Goal: Information Seeking & Learning: Learn about a topic

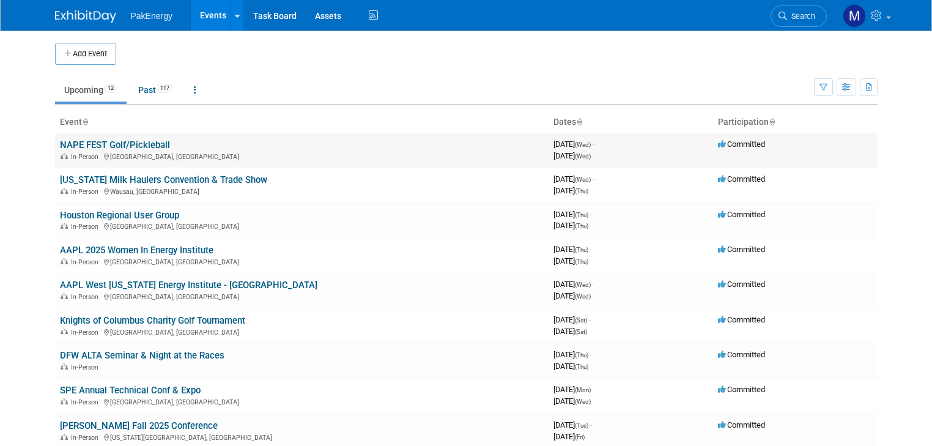
click at [147, 144] on link "NAPE FEST Golf/Pickleball" at bounding box center [115, 144] width 110 height 11
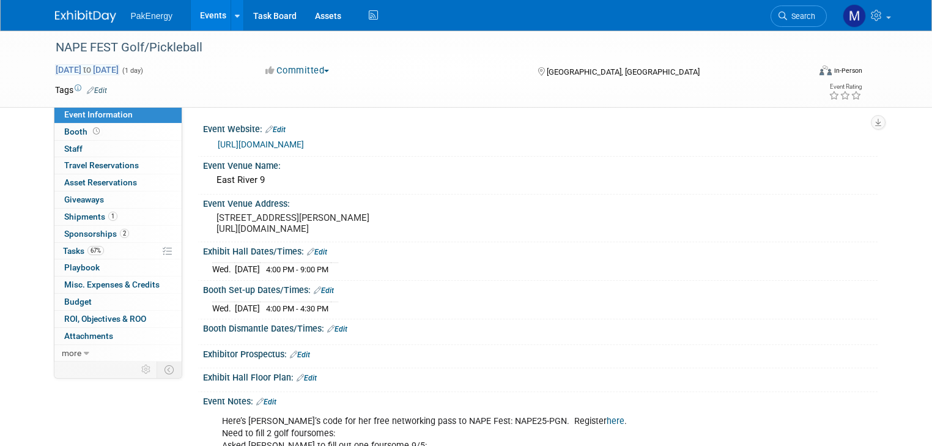
click at [119, 65] on span "Sep 24, 2025 to Sep 24, 2025" at bounding box center [87, 69] width 64 height 11
type input "Sep 24, 2025"
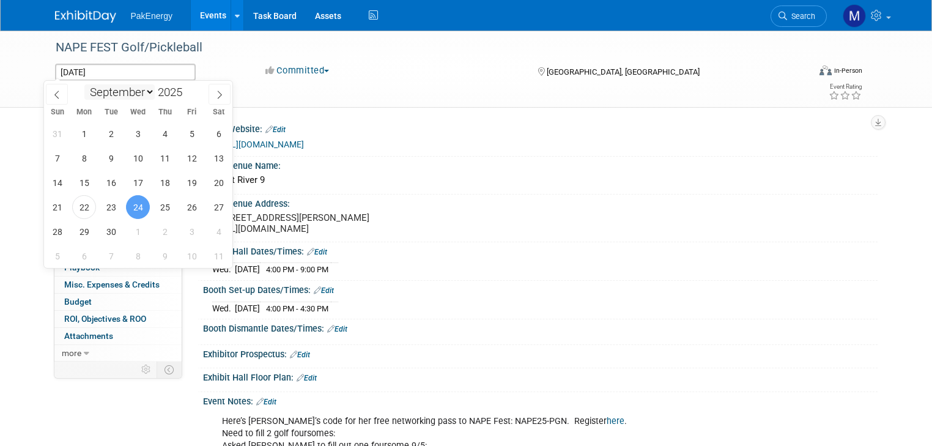
click at [149, 91] on select "January February March April May June July August September October November De…" at bounding box center [119, 91] width 70 height 15
select select "9"
click at [84, 84] on select "January February March April May June July August September October November De…" at bounding box center [119, 91] width 70 height 15
click at [165, 228] on span "30" at bounding box center [165, 232] width 24 height 24
type input "Oct 30, 2025"
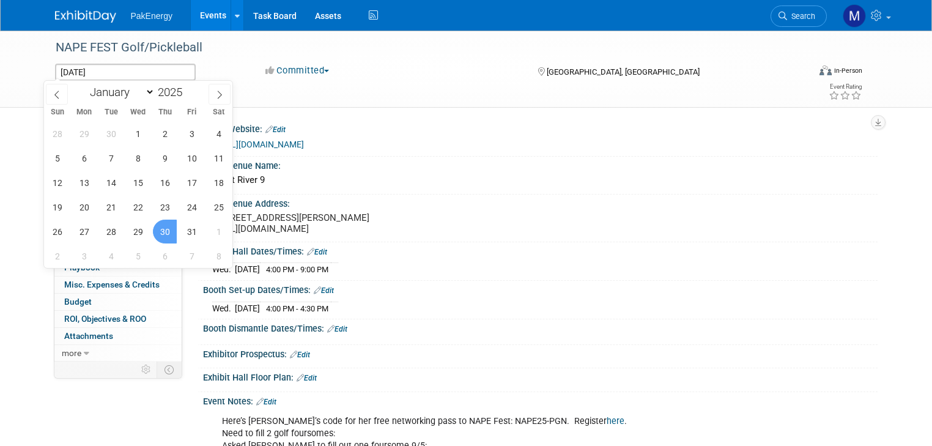
click at [165, 228] on span "30" at bounding box center [165, 232] width 24 height 24
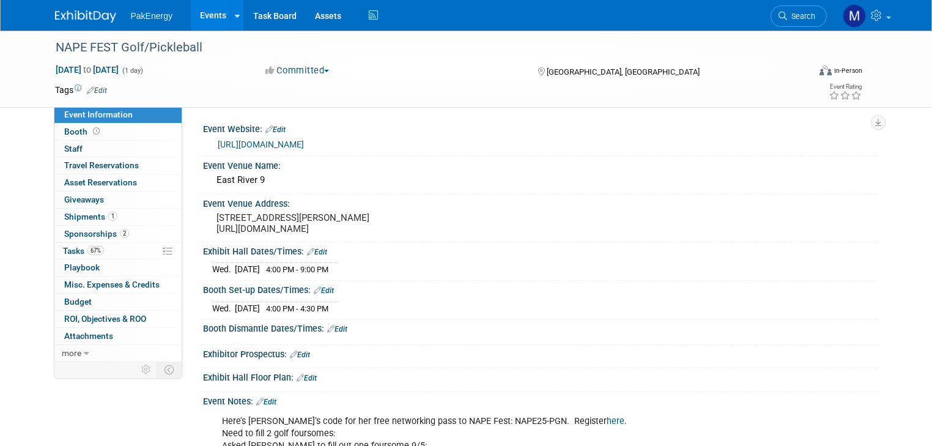
click at [208, 9] on link "Events" at bounding box center [213, 15] width 45 height 31
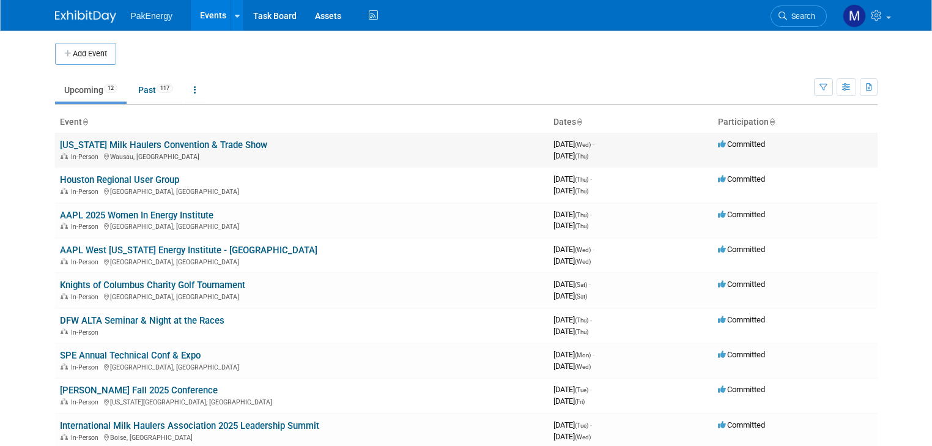
click at [77, 144] on link "[US_STATE] Milk Haulers Convention & Trade Show" at bounding box center [163, 144] width 207 height 11
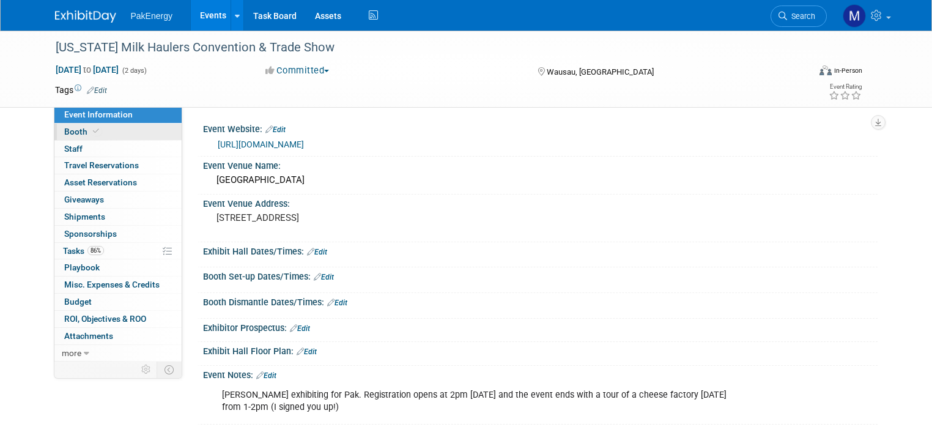
click at [64, 131] on span "Booth" at bounding box center [82, 132] width 37 height 10
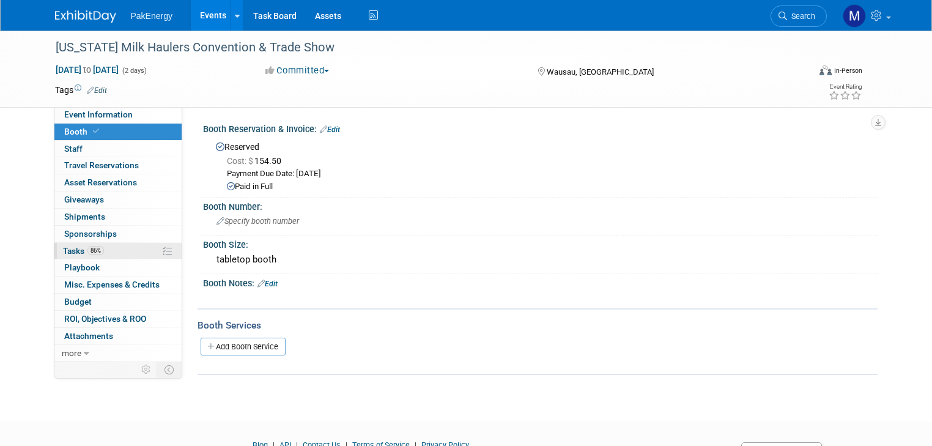
click at [66, 250] on span "Tasks 86%" at bounding box center [83, 251] width 41 height 10
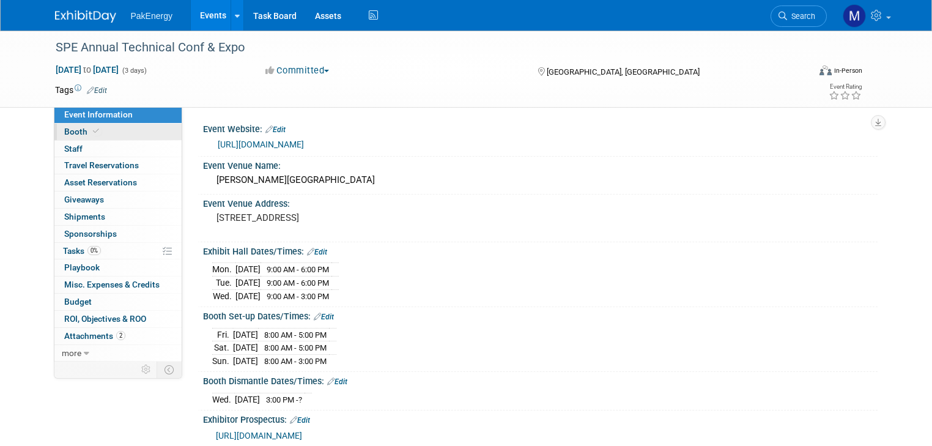
click at [64, 129] on span "Booth" at bounding box center [82, 132] width 37 height 10
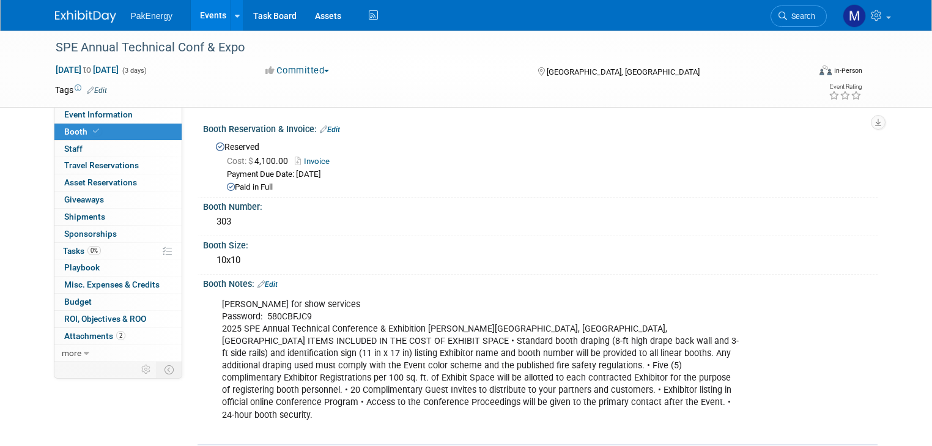
click at [198, 12] on link "Events" at bounding box center [213, 15] width 45 height 31
